Goal: Task Accomplishment & Management: Manage account settings

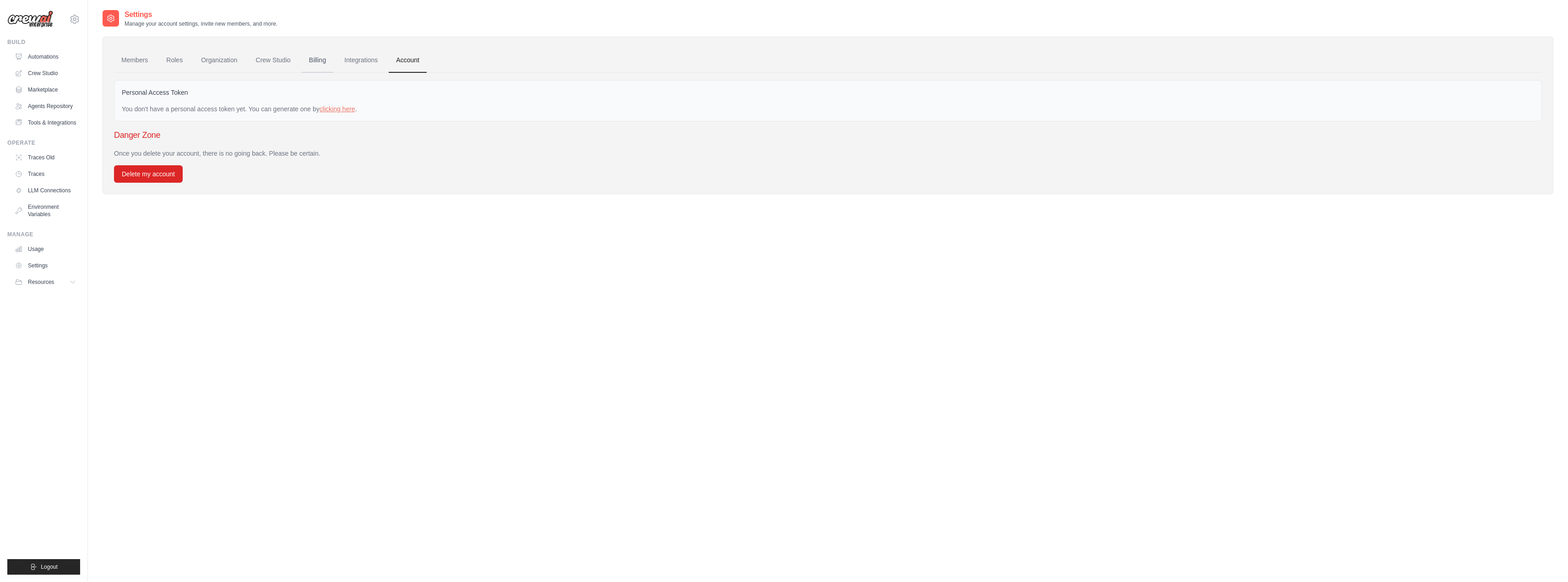
click at [315, 61] on link "Billing" at bounding box center [317, 60] width 32 height 25
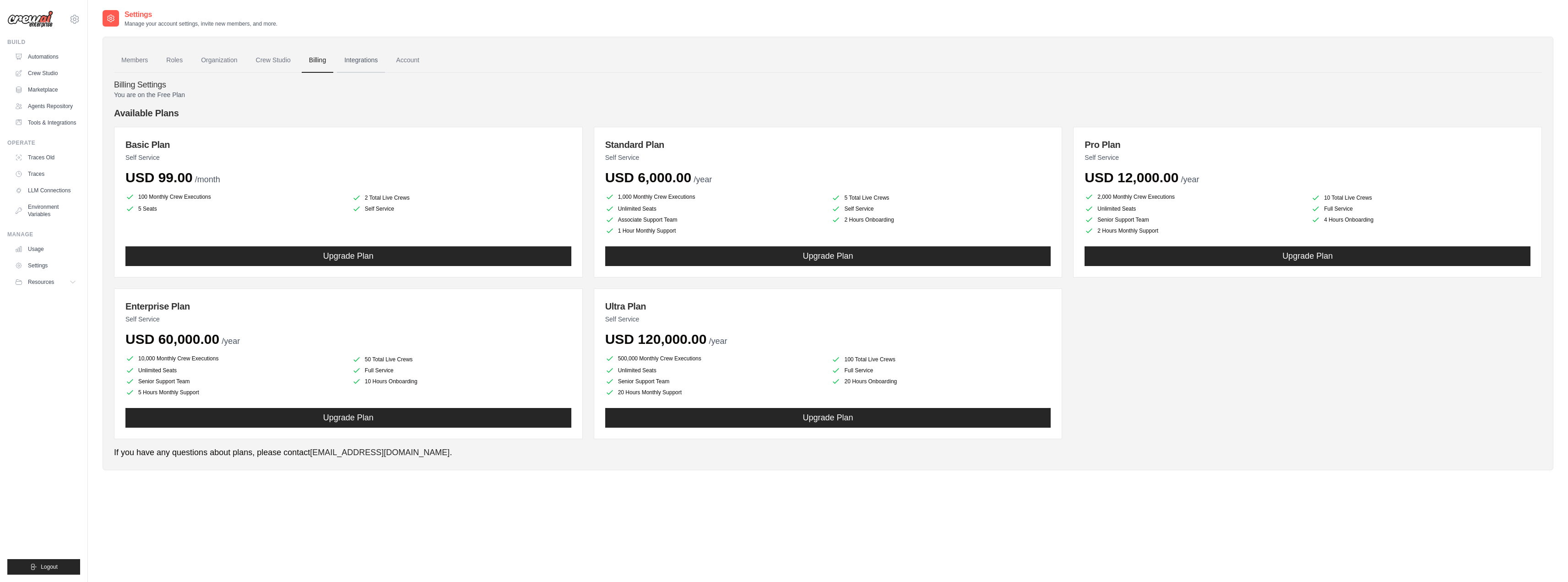
click at [357, 64] on link "Integrations" at bounding box center [361, 60] width 48 height 25
click at [133, 64] on link "Members" at bounding box center [134, 60] width 41 height 25
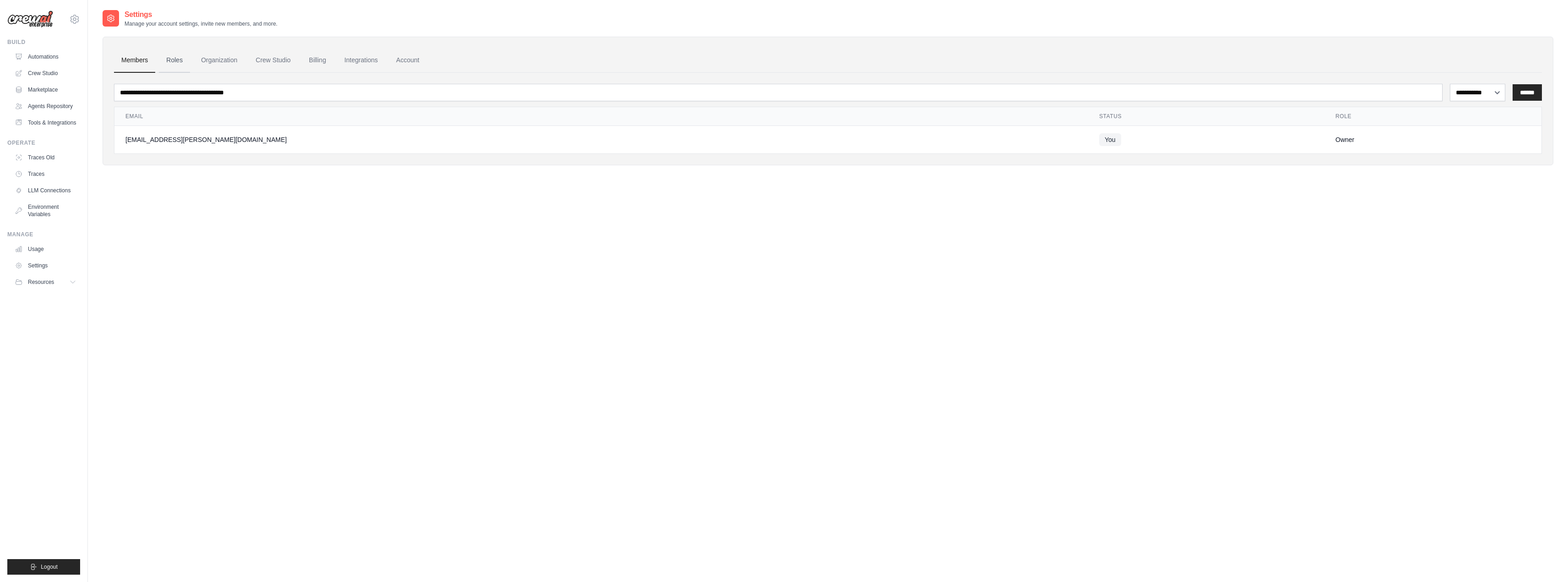
click at [176, 62] on link "Roles" at bounding box center [174, 60] width 31 height 25
